Goal: Transaction & Acquisition: Book appointment/travel/reservation

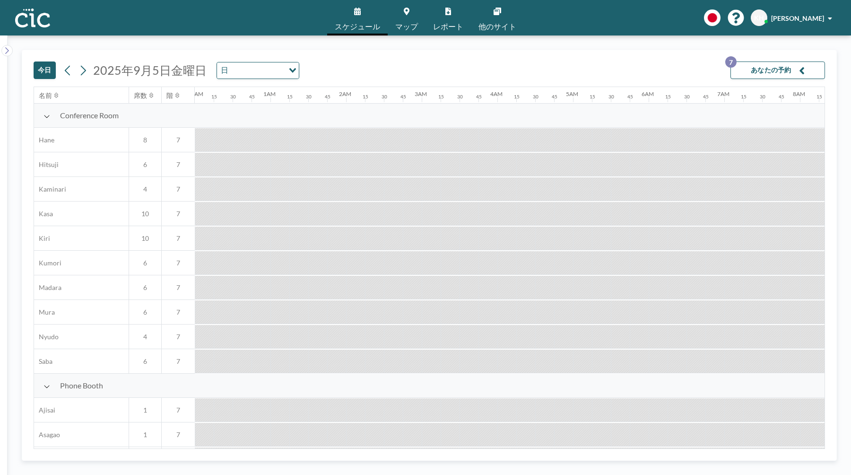
scroll to position [0, 624]
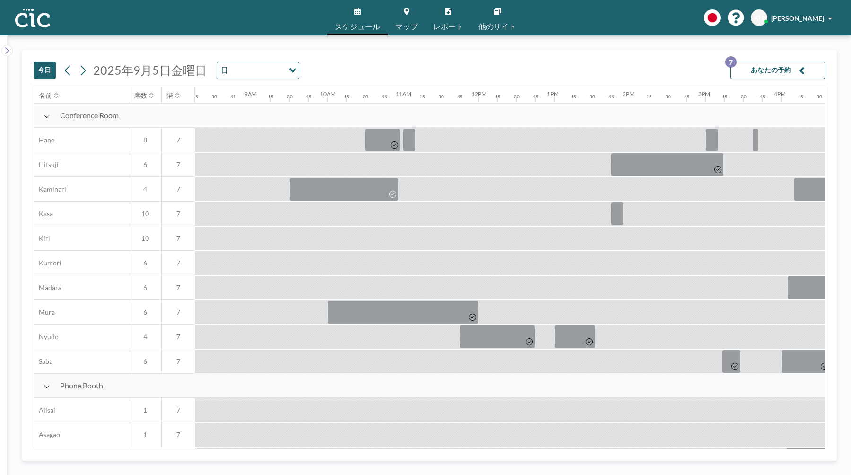
click at [51, 76] on button "今日" at bounding box center [45, 69] width 22 height 17
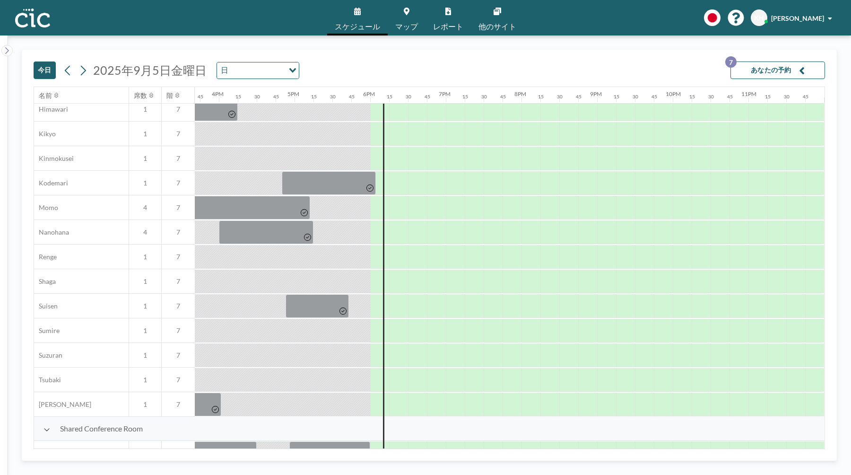
scroll to position [540, 1187]
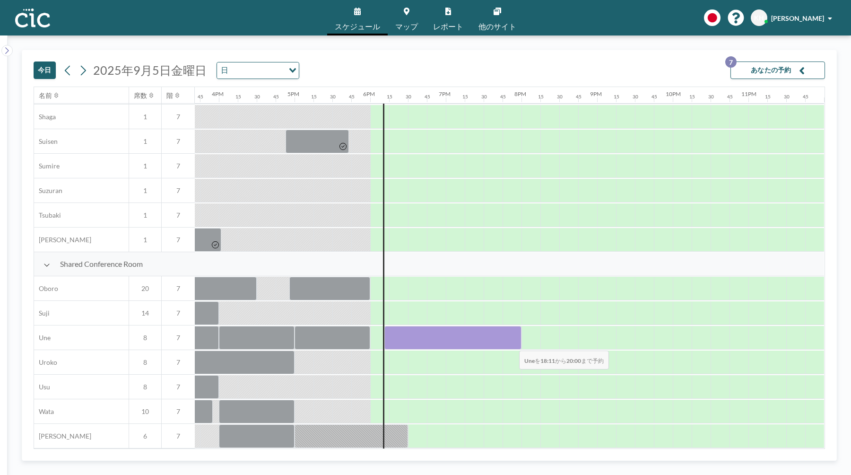
drag, startPoint x: 387, startPoint y: 338, endPoint x: 512, endPoint y: 344, distance: 124.5
click at [512, 344] on div at bounding box center [453, 338] width 137 height 24
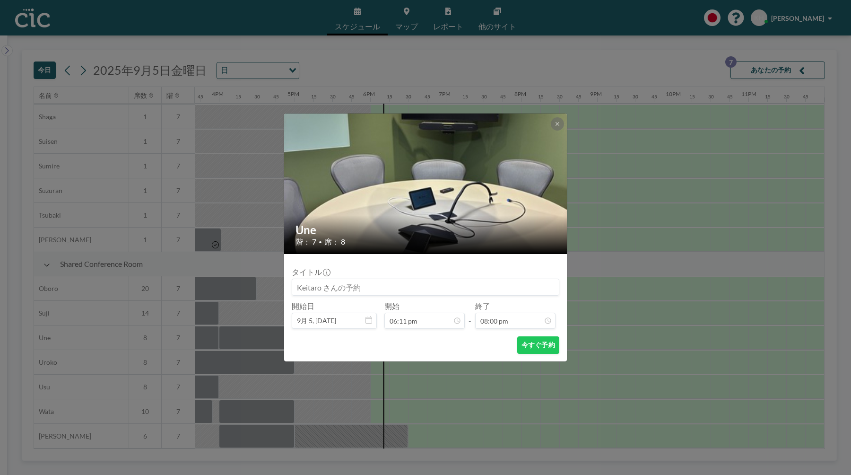
click at [330, 282] on input at bounding box center [425, 287] width 267 height 16
type input "ほ"
click at [597, 276] on div "Une 階： 7 • 席： 8 タイトル 開始日 9月 5, 2025 開始 06:11 pm - 終了 08:00 pm 今すぐ予約" at bounding box center [425, 237] width 851 height 475
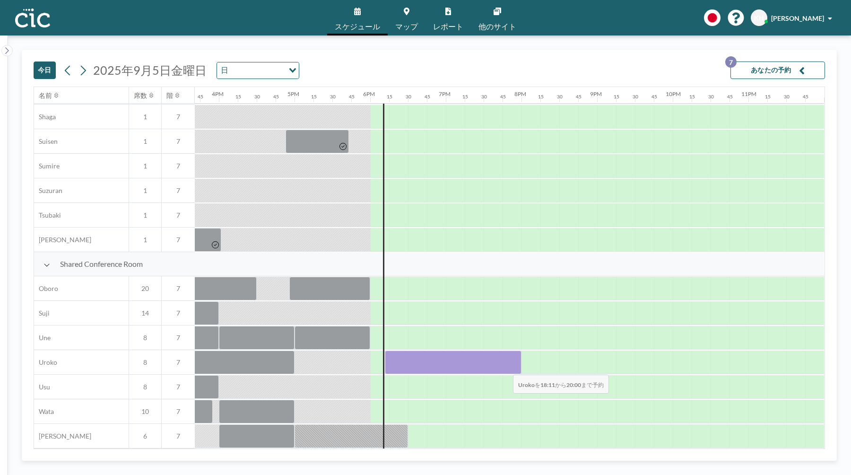
drag, startPoint x: 387, startPoint y: 368, endPoint x: 506, endPoint y: 368, distance: 118.7
click at [506, 368] on div at bounding box center [453, 362] width 137 height 24
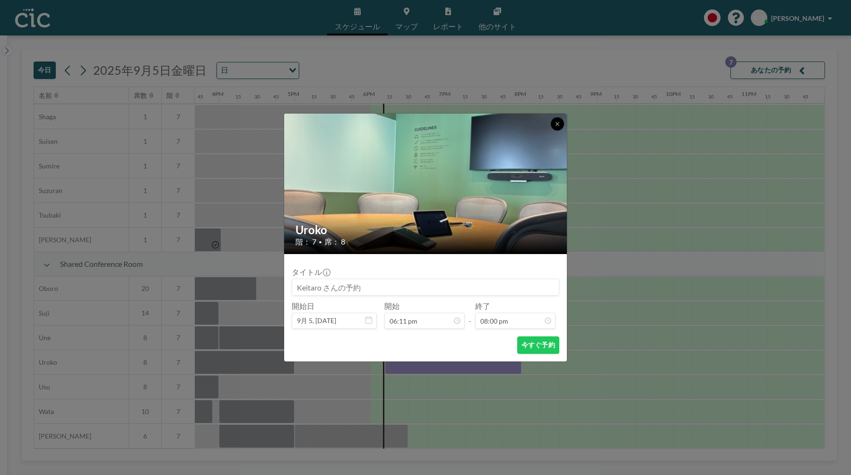
click at [555, 121] on icon at bounding box center [558, 124] width 6 height 6
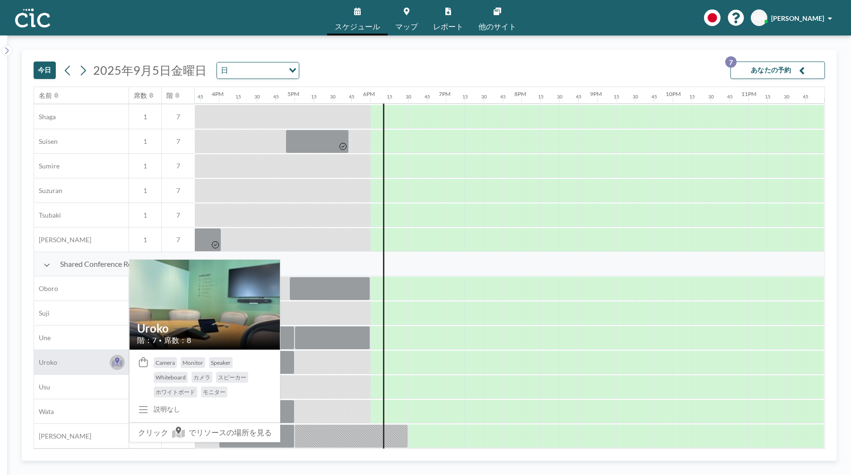
click at [116, 361] on icon at bounding box center [117, 361] width 4 height 6
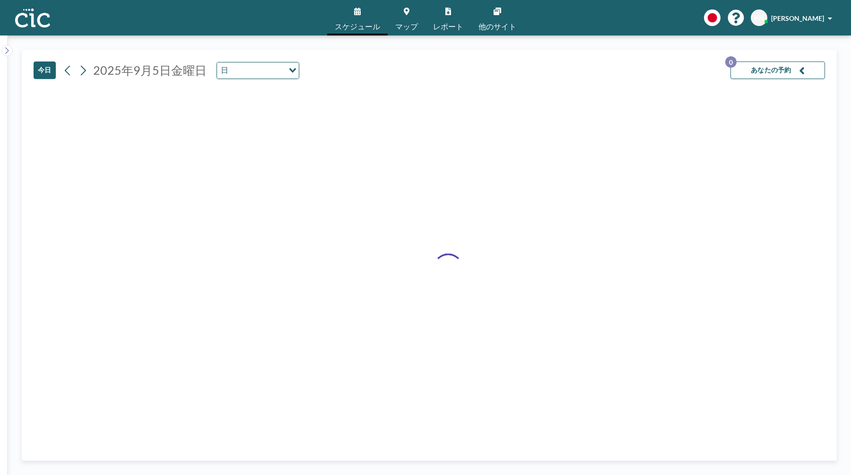
click at [353, 18] on link "スケジュール" at bounding box center [357, 17] width 61 height 35
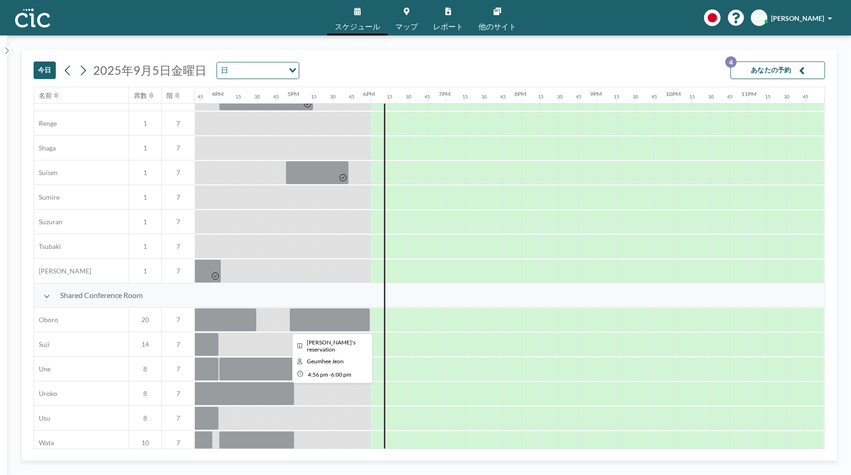
scroll to position [540, 1187]
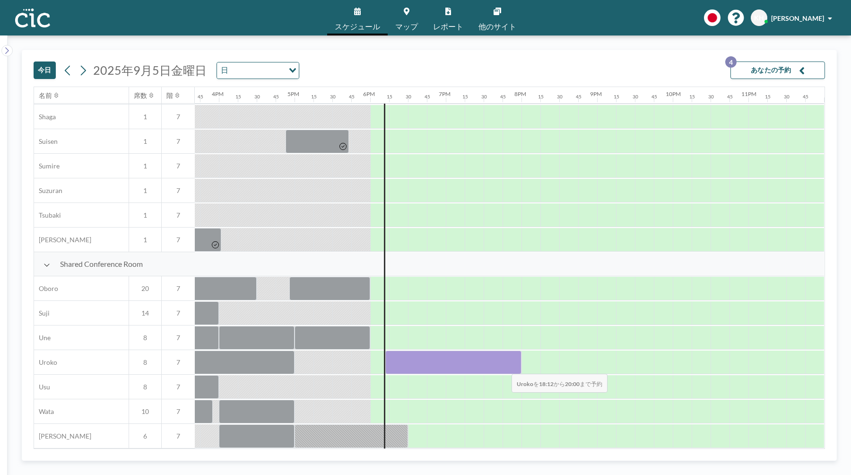
drag, startPoint x: 385, startPoint y: 366, endPoint x: 504, endPoint y: 367, distance: 119.2
click at [504, 367] on div at bounding box center [453, 362] width 136 height 24
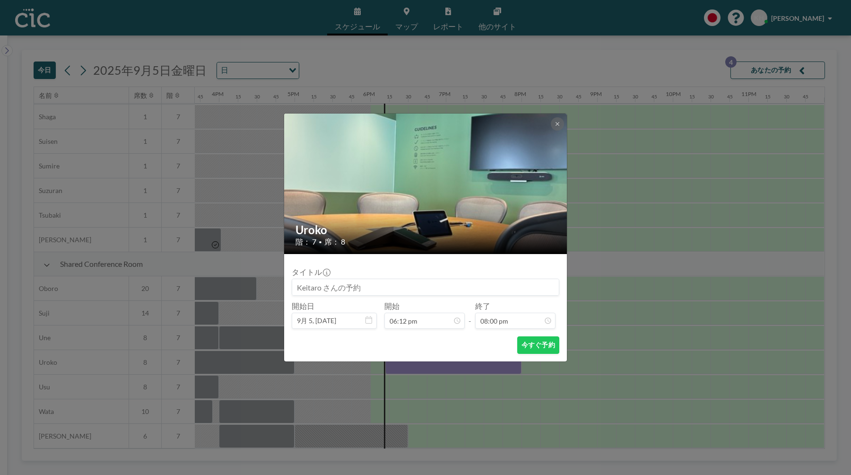
click at [356, 280] on input at bounding box center [425, 287] width 267 height 16
type input "帆に風"
click at [547, 347] on button "今すぐ予約" at bounding box center [538, 344] width 42 height 17
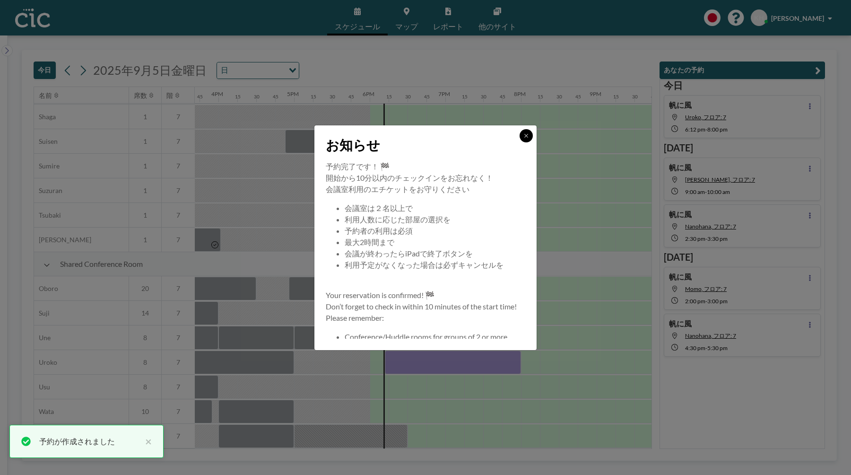
click at [527, 132] on button at bounding box center [526, 135] width 13 height 13
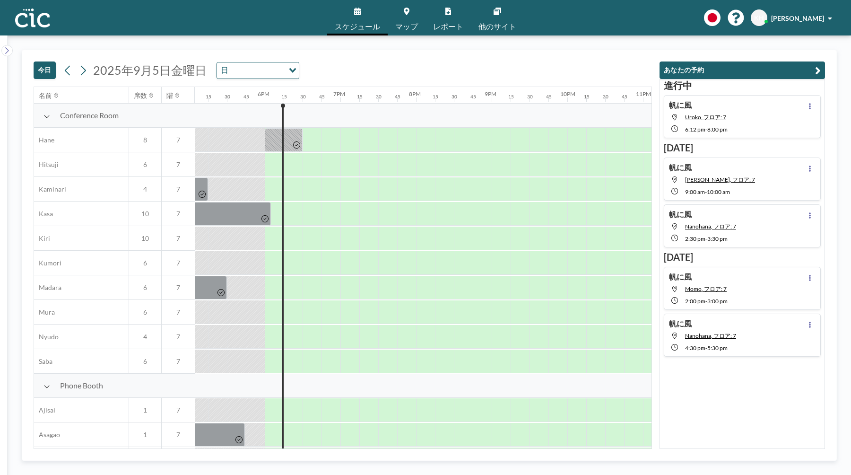
scroll to position [0, 1343]
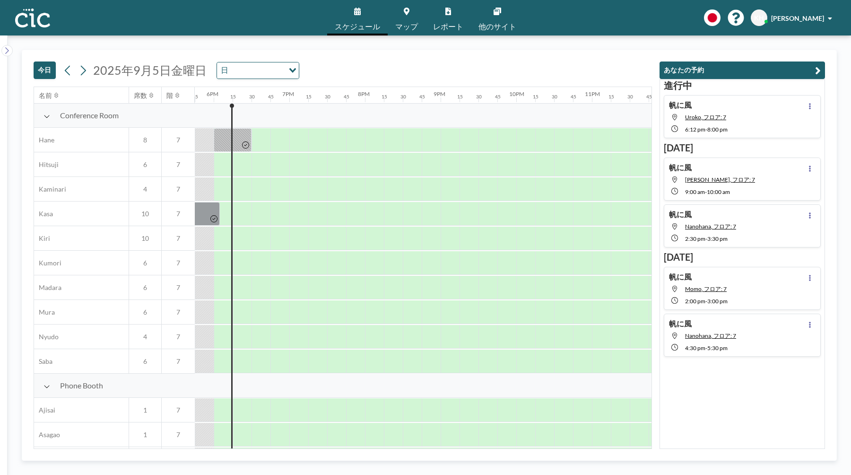
click at [597, 36] on div "[DATE] [DATE] 日 Loading... 名前 席数 階 12AM 15 30 45 1AM 15 30 45 2AM 15 30 45 3AM …" at bounding box center [430, 254] width 844 height 439
